Goal: Task Accomplishment & Management: Complete application form

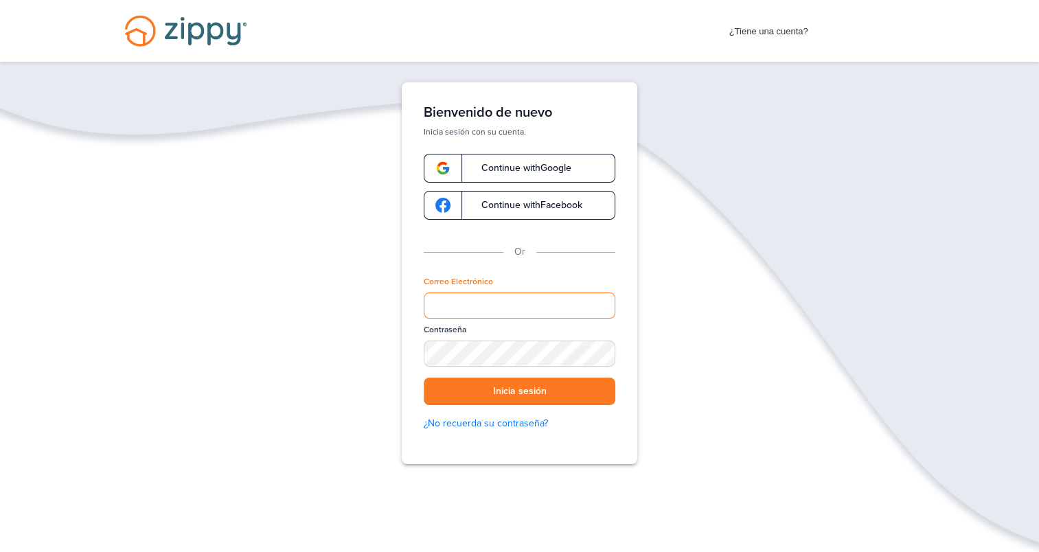
click at [496, 297] on input "Correo Electrónico" at bounding box center [520, 305] width 192 height 26
click at [666, 280] on div "Verify your Email We just resent an email with a link to set your password to .…" at bounding box center [519, 315] width 1039 height 467
click at [529, 310] on input "Correo Electrónico" at bounding box center [520, 305] width 192 height 26
type input "**********"
click at [533, 170] on span "Continue with Google" at bounding box center [520, 168] width 104 height 10
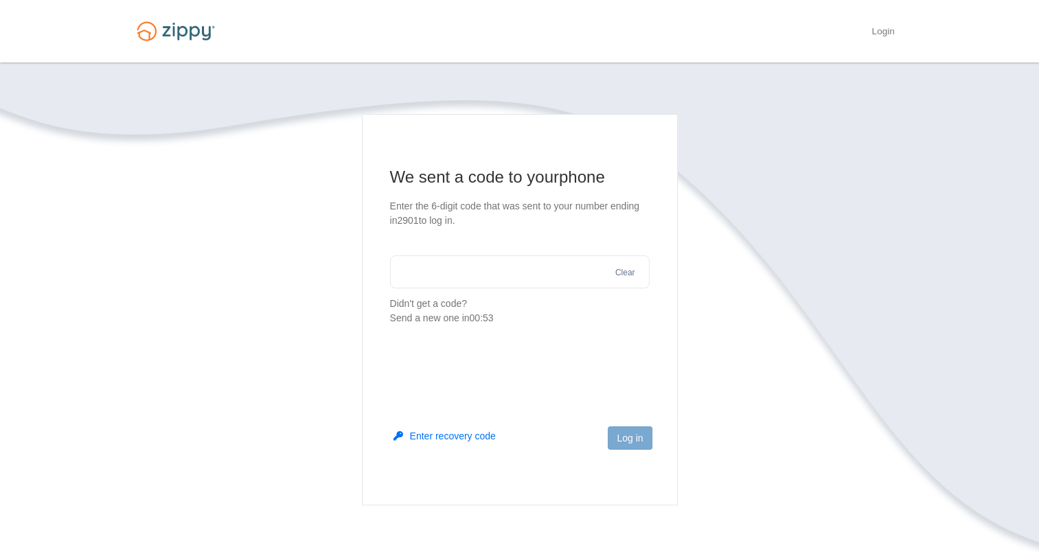
click at [531, 283] on input "text" at bounding box center [520, 271] width 260 height 33
type input "******"
click at [627, 434] on button "Log in" at bounding box center [630, 437] width 44 height 23
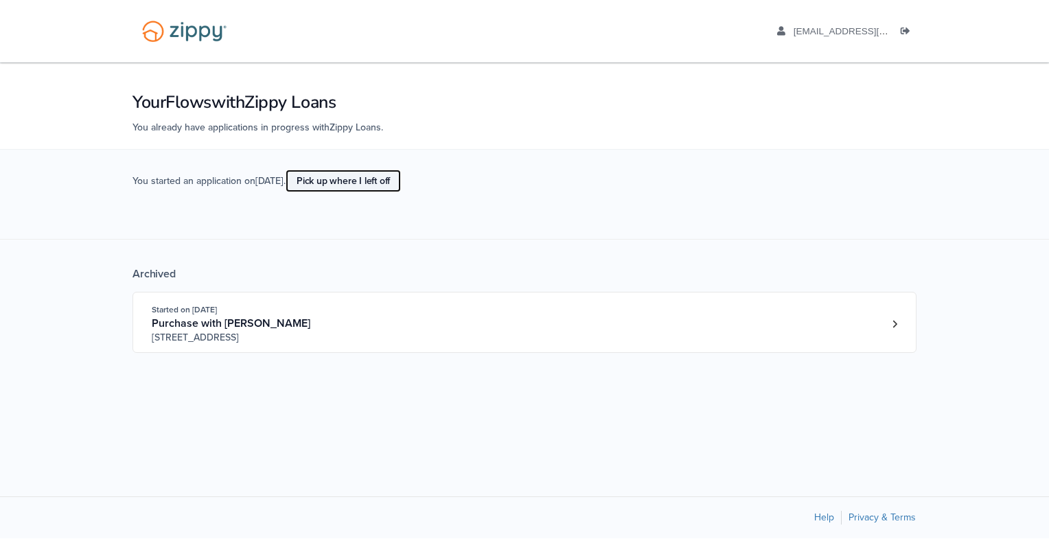
click at [373, 181] on link "Pick up where I left off" at bounding box center [343, 181] width 115 height 23
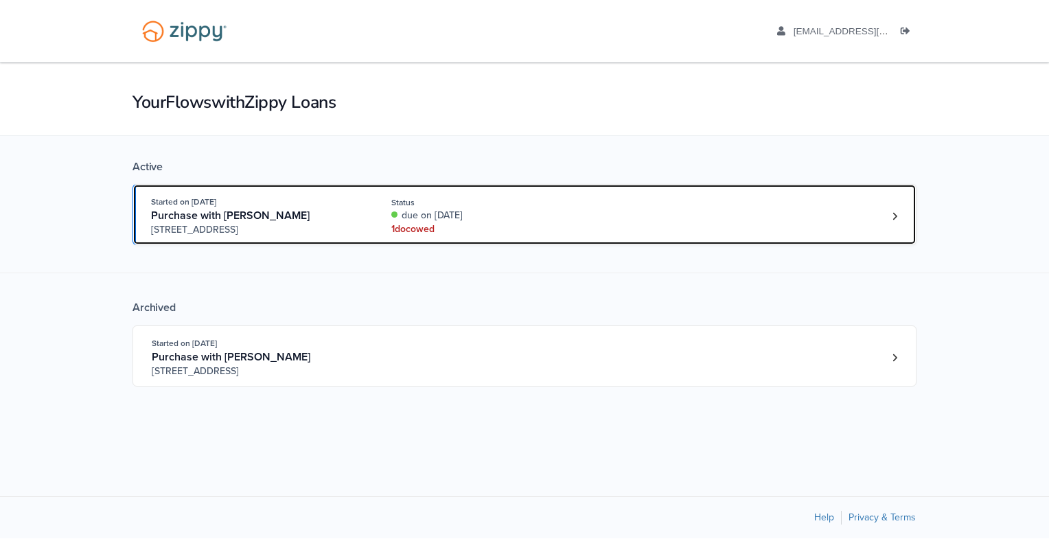
click at [511, 211] on div "due on [DATE]" at bounding box center [482, 216] width 183 height 14
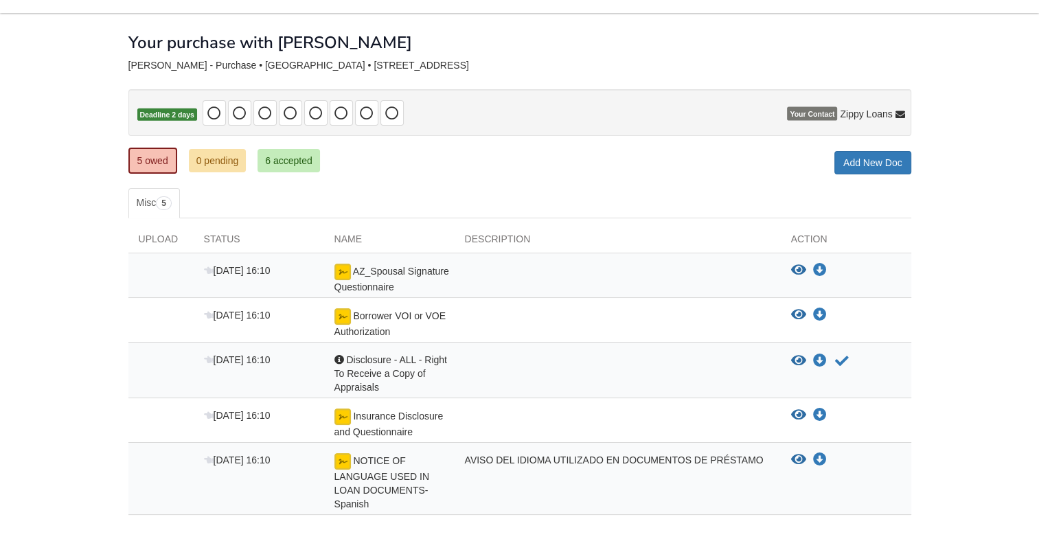
scroll to position [93, 0]
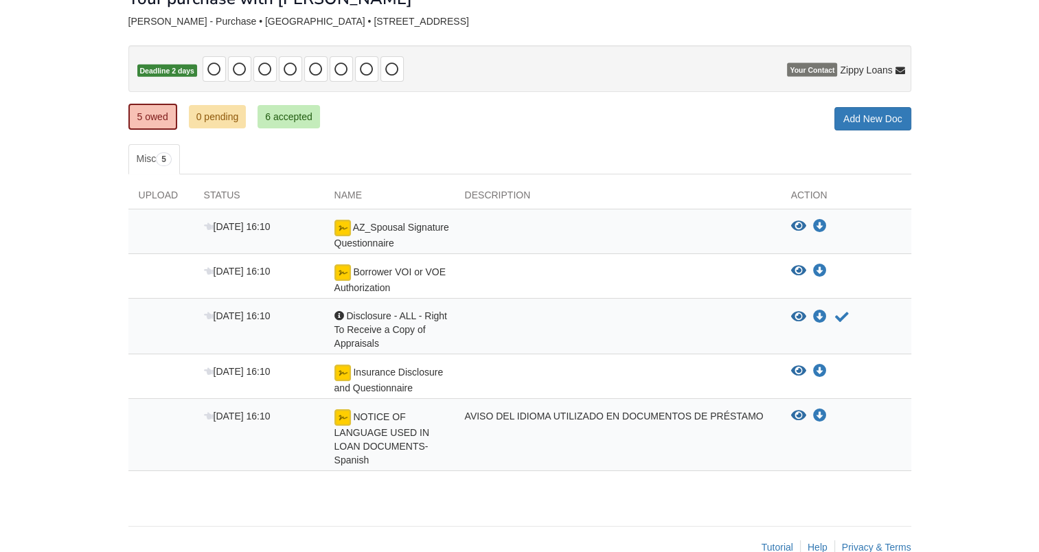
click at [415, 239] on div "AZ_Spousal Signature Questionnaire" at bounding box center [389, 235] width 130 height 30
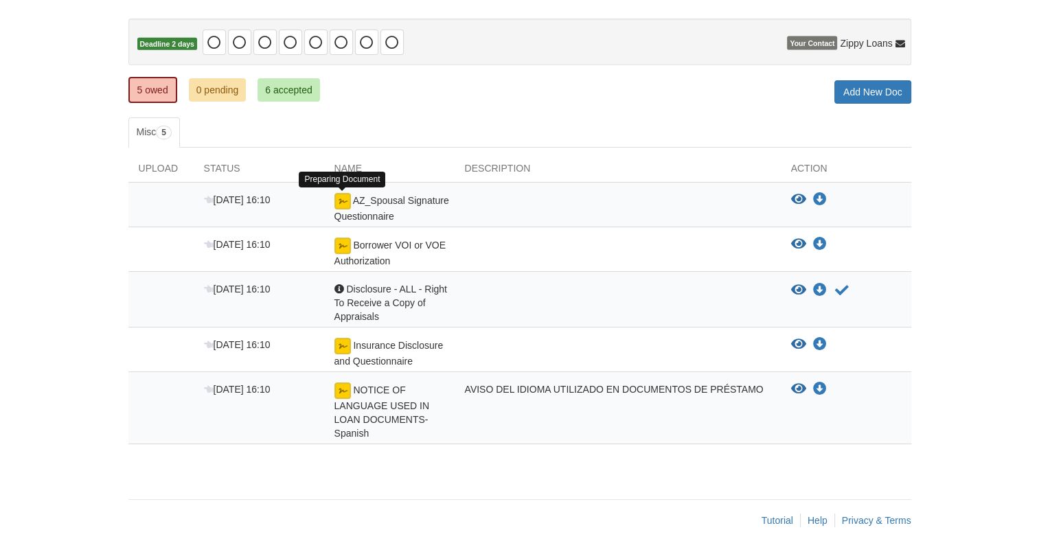
click at [341, 202] on img at bounding box center [342, 201] width 16 height 16
click at [342, 200] on img at bounding box center [342, 201] width 16 height 16
click at [558, 220] on div at bounding box center [617, 208] width 326 height 30
click at [345, 207] on div "AZ_Spousal Signature Questionnaire" at bounding box center [389, 208] width 130 height 30
click at [343, 198] on img at bounding box center [342, 201] width 16 height 16
